Goal: Task Accomplishment & Management: Complete application form

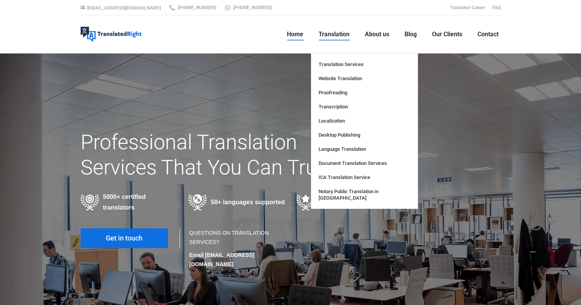
click at [319, 37] on span "Translation" at bounding box center [334, 35] width 31 height 8
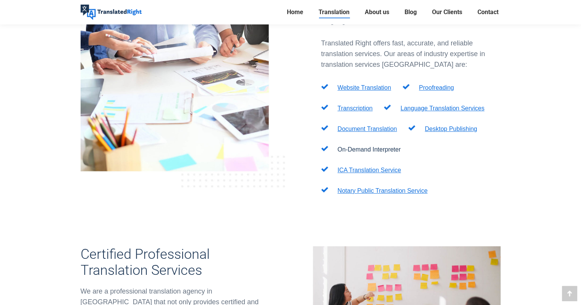
scroll to position [306, 0]
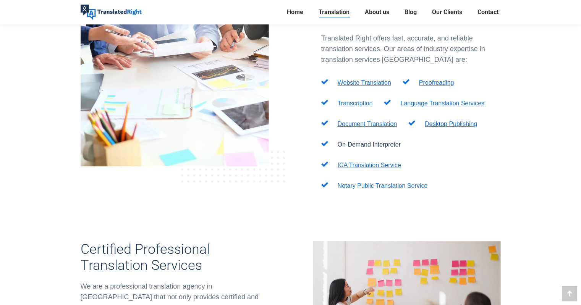
click at [383, 183] on link "Notary Public Translation Service" at bounding box center [383, 186] width 90 height 6
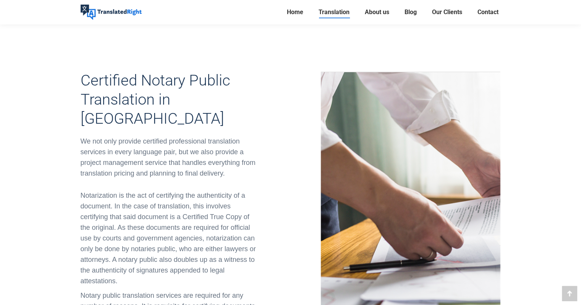
scroll to position [267, 0]
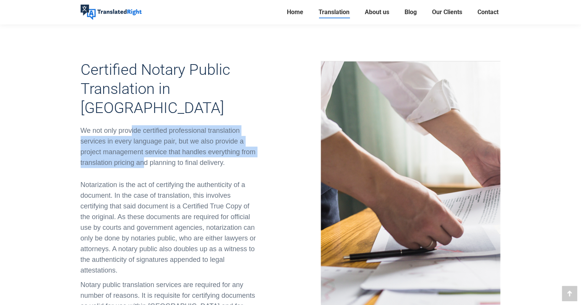
drag, startPoint x: 130, startPoint y: 89, endPoint x: 145, endPoint y: 123, distance: 36.6
click at [145, 125] on div "We not only provide certified professional translation services in every langua…" at bounding box center [171, 146] width 180 height 43
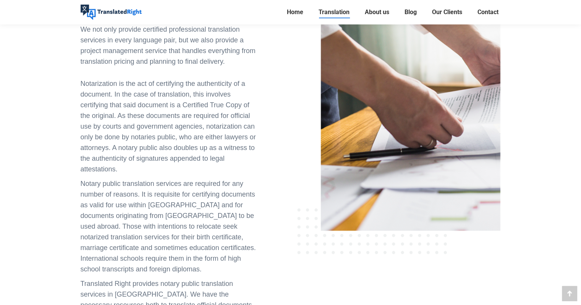
scroll to position [382, 0]
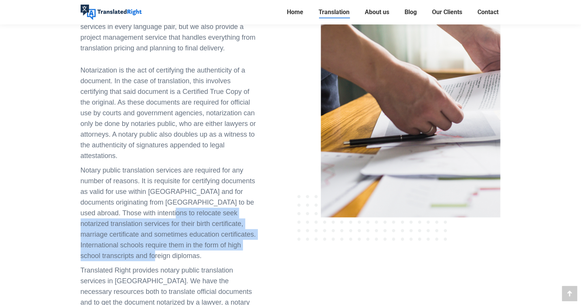
drag, startPoint x: 145, startPoint y: 166, endPoint x: 143, endPoint y: 213, distance: 47.4
click at [143, 213] on p "Notary public translation services are required for any number of reasons. It i…" at bounding box center [171, 213] width 180 height 96
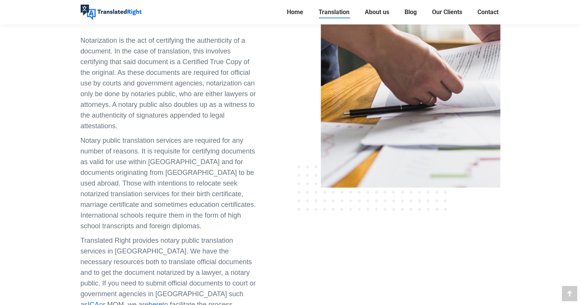
scroll to position [458, 0]
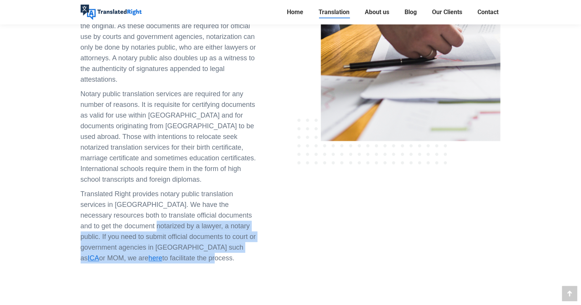
drag, startPoint x: 137, startPoint y: 185, endPoint x: 131, endPoint y: 215, distance: 30.3
click at [131, 215] on p "Translated Right provides notary public translation services in Singapore. We h…" at bounding box center [171, 226] width 180 height 75
click at [162, 254] on span "to facilitate the process." at bounding box center [198, 258] width 72 height 8
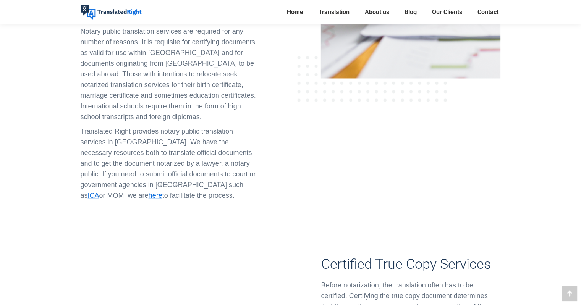
scroll to position [535, 0]
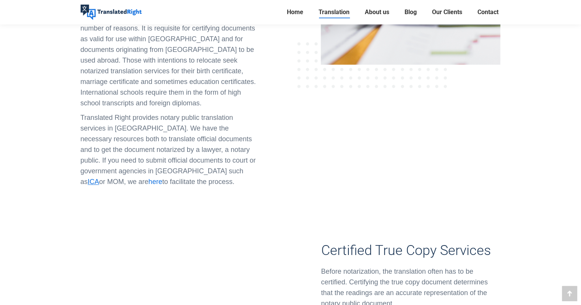
click at [162, 178] on span "here" at bounding box center [156, 182] width 14 height 8
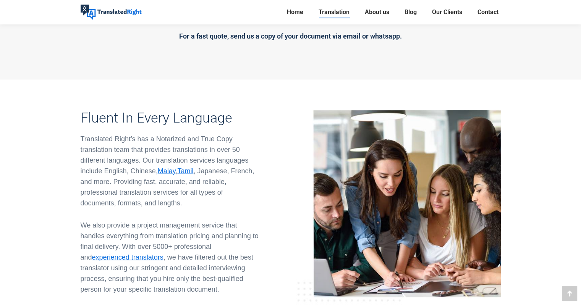
scroll to position [1566, 0]
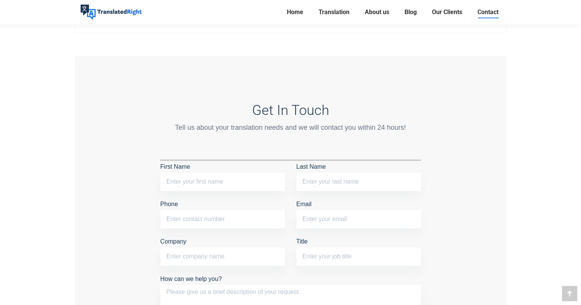
scroll to position [650, 0]
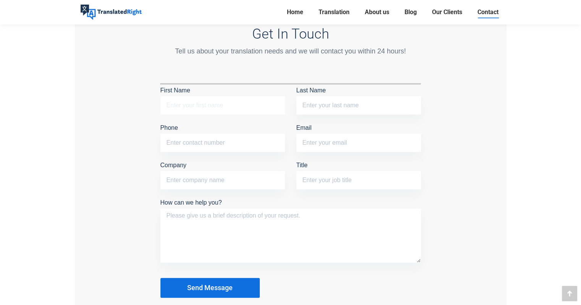
click at [219, 104] on input "First Name" at bounding box center [222, 105] width 125 height 18
type input "Png"
click at [319, 100] on input "Last Name" at bounding box center [358, 105] width 125 height 18
type input "Rui Xuan"
click at [224, 137] on input "Phone" at bounding box center [222, 143] width 125 height 18
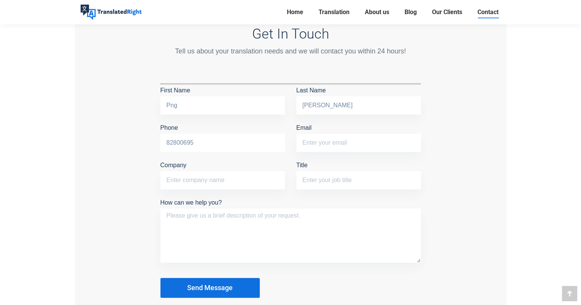
type input "82800695"
click at [318, 144] on input "Email" at bounding box center [358, 143] width 125 height 18
type input "png.rui.xuan1@huawei.com"
click at [223, 176] on input "Company" at bounding box center [222, 180] width 125 height 18
type input "Huawei International Pte Ltd"
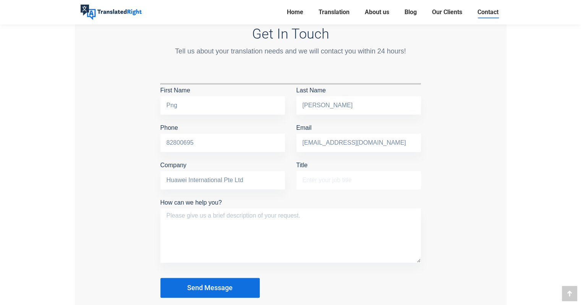
click at [361, 175] on input "Title" at bounding box center [358, 180] width 125 height 18
click at [329, 182] on input "Title" at bounding box center [358, 180] width 125 height 18
type input "Talent Acquisition Specialist"
click at [265, 224] on textarea "How can we help you?" at bounding box center [290, 236] width 261 height 54
paste textarea "Hi Good Day! I'm looking for the services to do the translation of the Bachelor…"
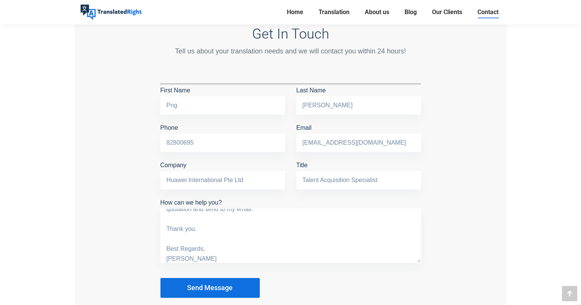
scroll to position [0, 0]
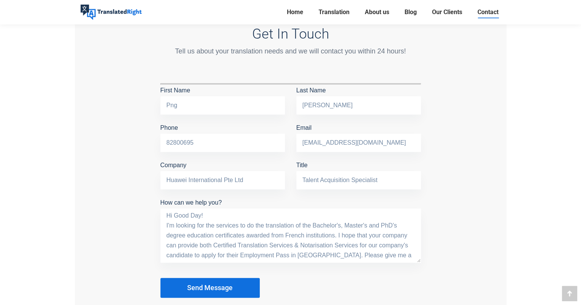
drag, startPoint x: 241, startPoint y: 211, endPoint x: 244, endPoint y: 214, distance: 4.1
click at [244, 214] on textarea "Hi Good Day! I'm looking for the services to do the translation of the Bachelor…" at bounding box center [290, 236] width 261 height 54
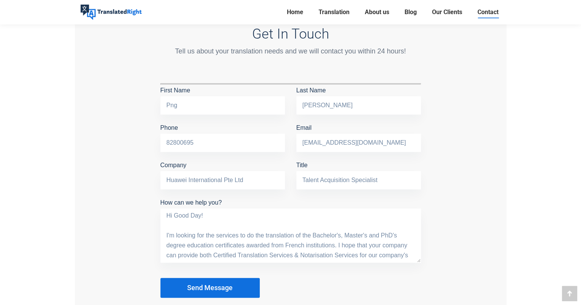
click at [214, 252] on textarea "Hi Good Day! I'm looking for the services to do the translation of the Bachelor…" at bounding box center [290, 236] width 261 height 54
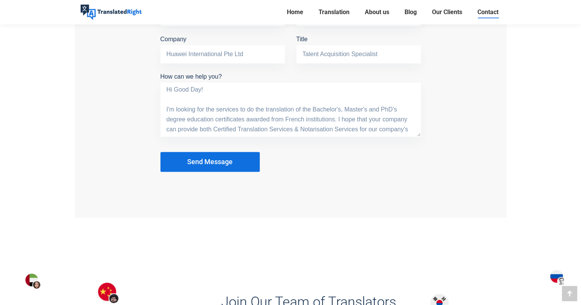
scroll to position [764, 0]
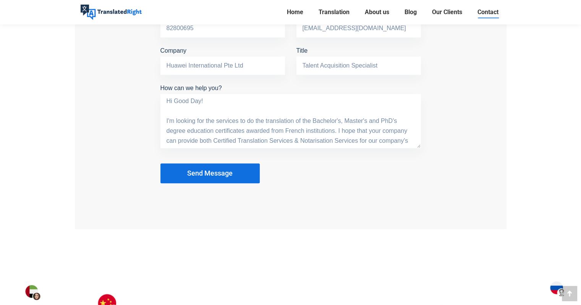
type textarea "Hi Good Day! I'm looking for the services to do the translation of the Bachelor…"
drag, startPoint x: 303, startPoint y: 125, endPoint x: 311, endPoint y: 140, distance: 17.3
click at [311, 140] on textarea "Hi Good Day! I'm looking for the services to do the translation of the Bachelor…" at bounding box center [290, 121] width 261 height 54
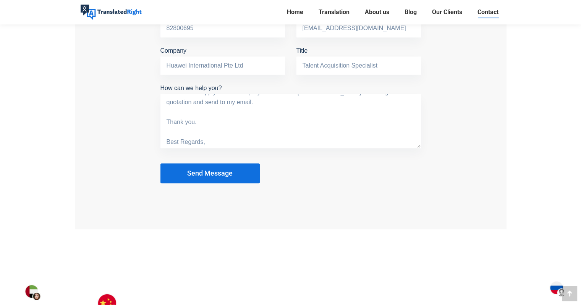
scroll to position [70, 0]
click at [191, 175] on span "Send Message" at bounding box center [209, 174] width 45 height 8
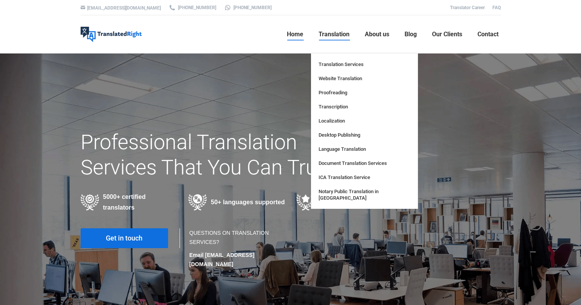
click at [345, 33] on span "Translation" at bounding box center [334, 35] width 31 height 8
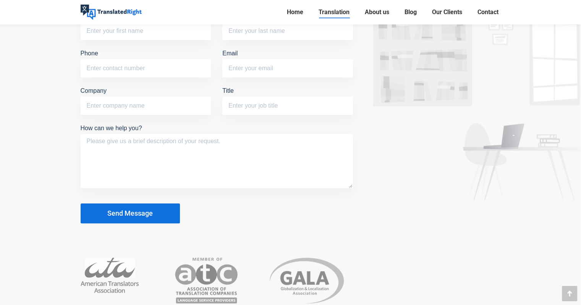
scroll to position [2866, 0]
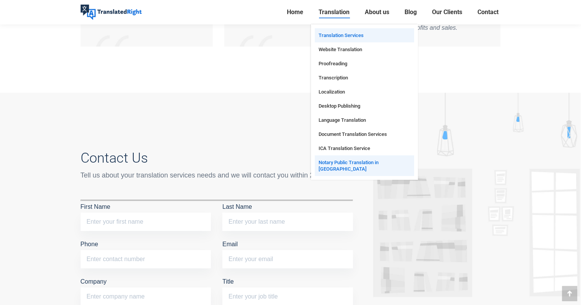
click at [370, 165] on span "Notary Public Translation in [GEOGRAPHIC_DATA]" at bounding box center [365, 165] width 92 height 13
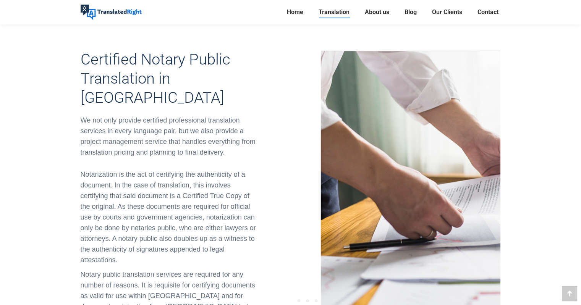
scroll to position [344, 0]
